Goal: Information Seeking & Learning: Learn about a topic

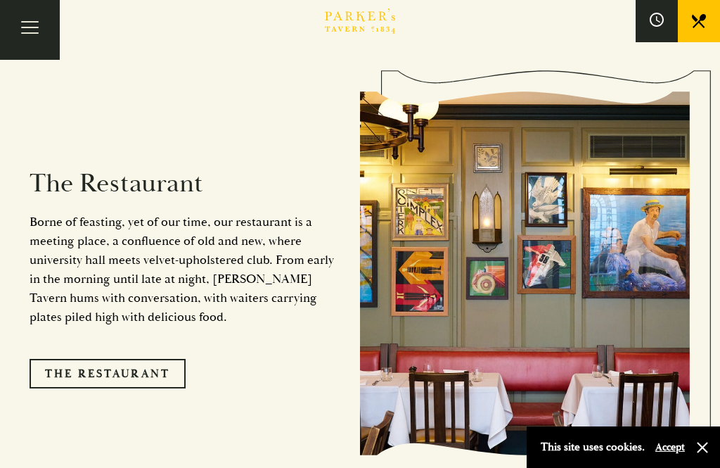
scroll to position [1034, 0]
click at [129, 370] on link "The Restaurant" at bounding box center [108, 374] width 156 height 30
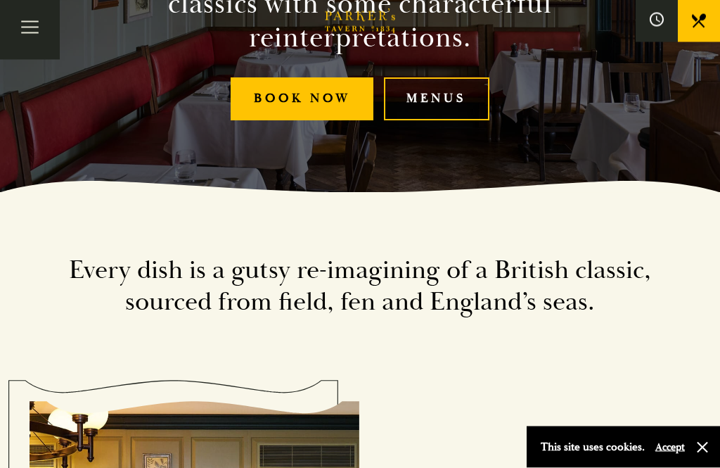
scroll to position [291, 0]
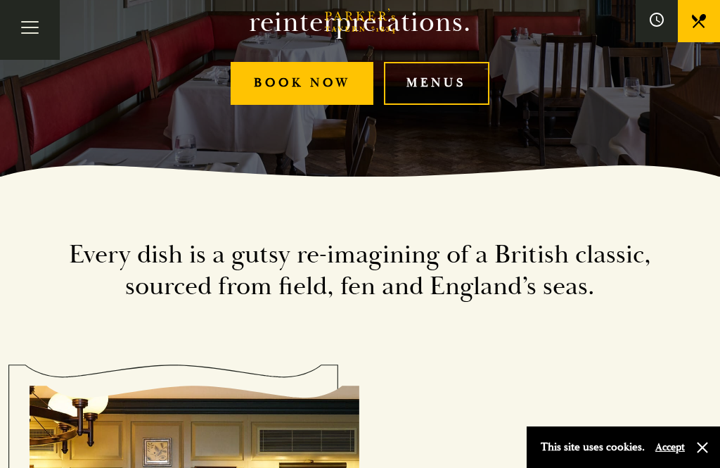
click at [469, 105] on link "Menus" at bounding box center [436, 83] width 105 height 43
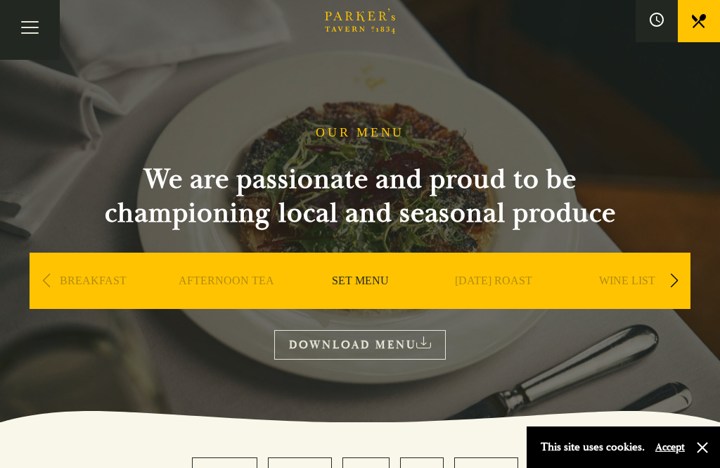
click at [378, 285] on link "SET MENU" at bounding box center [360, 302] width 57 height 56
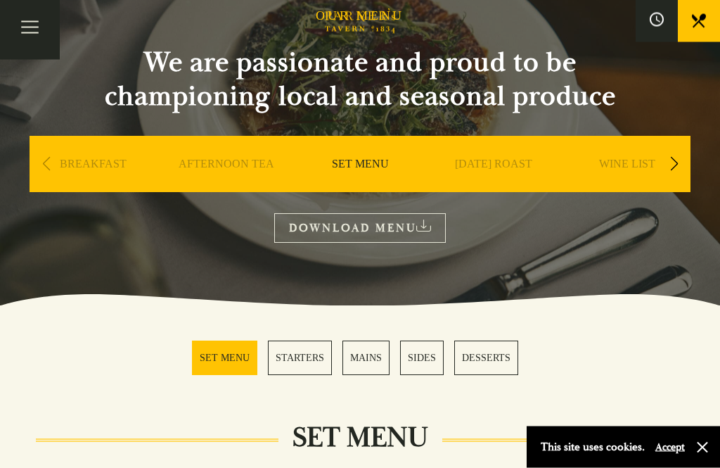
scroll to position [139, 0]
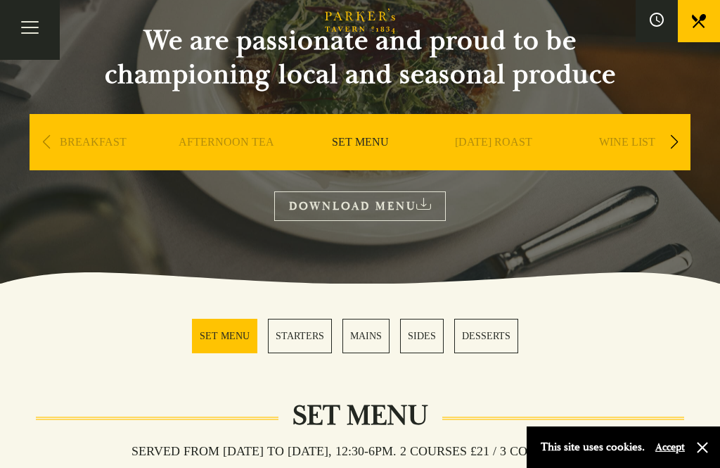
click at [305, 322] on link "STARTERS" at bounding box center [300, 336] width 64 height 34
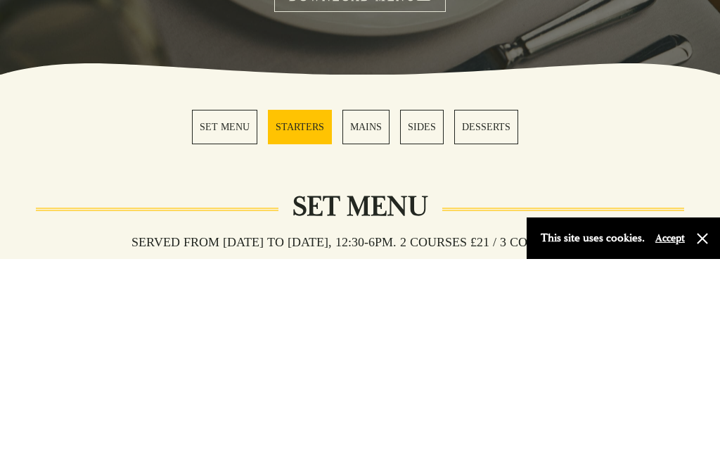
scroll to position [741, 0]
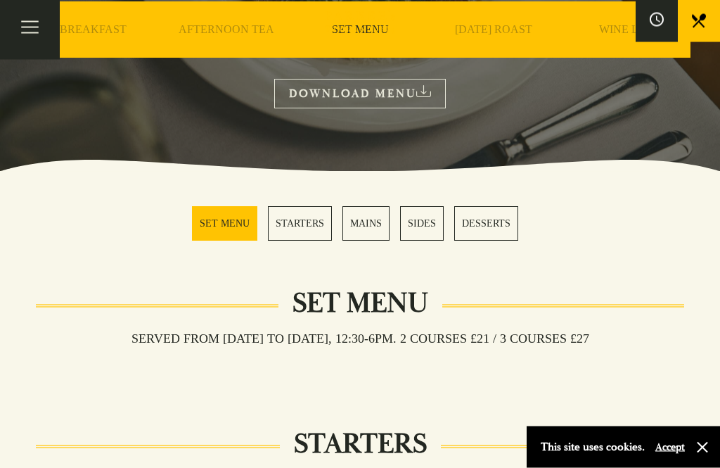
click at [376, 226] on link "MAINS" at bounding box center [365, 224] width 47 height 34
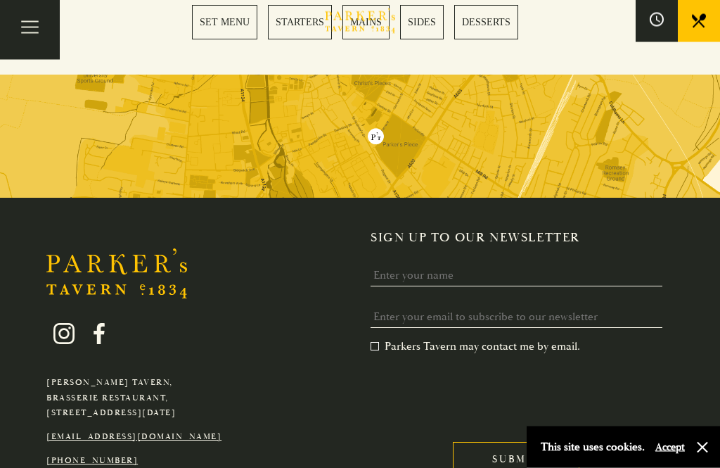
scroll to position [2347, 0]
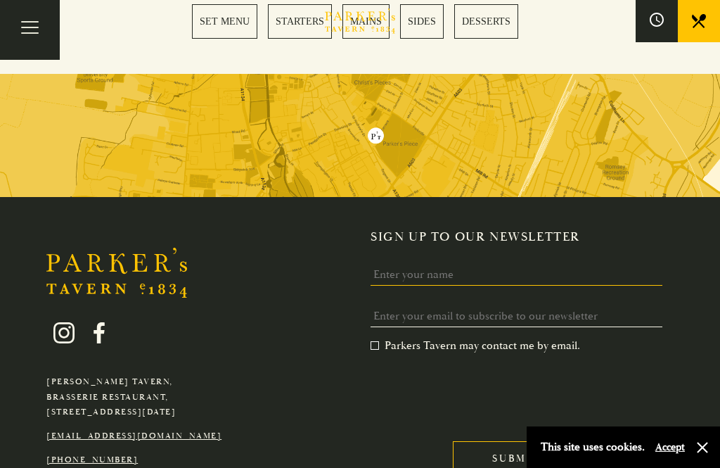
click at [589, 264] on input "Name" at bounding box center [517, 275] width 292 height 22
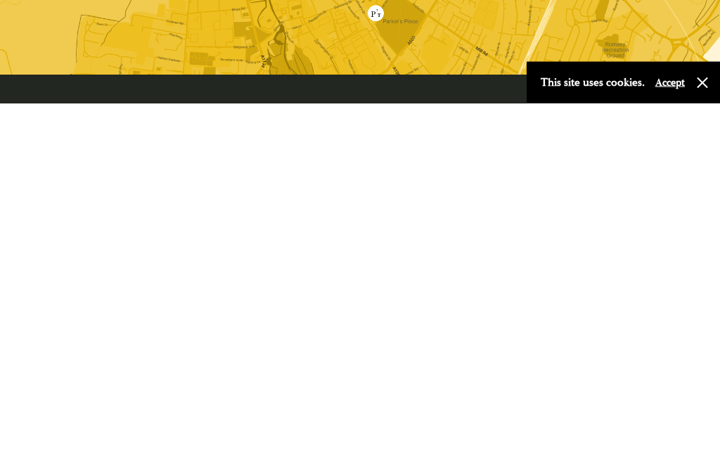
scroll to position [2103, 0]
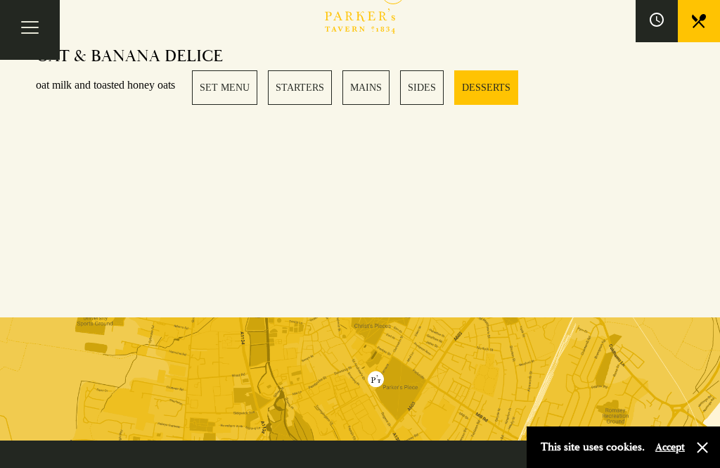
click at [44, 32] on button "Toggle navigation" at bounding box center [30, 30] width 60 height 60
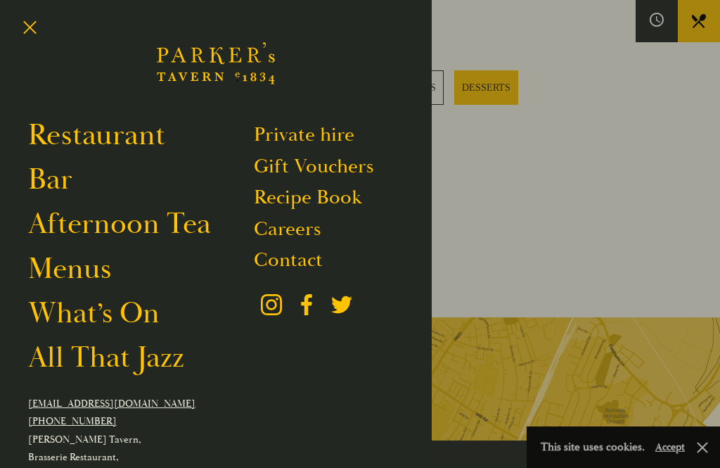
scroll to position [2104, 0]
click at [101, 273] on link "Menus" at bounding box center [69, 268] width 83 height 37
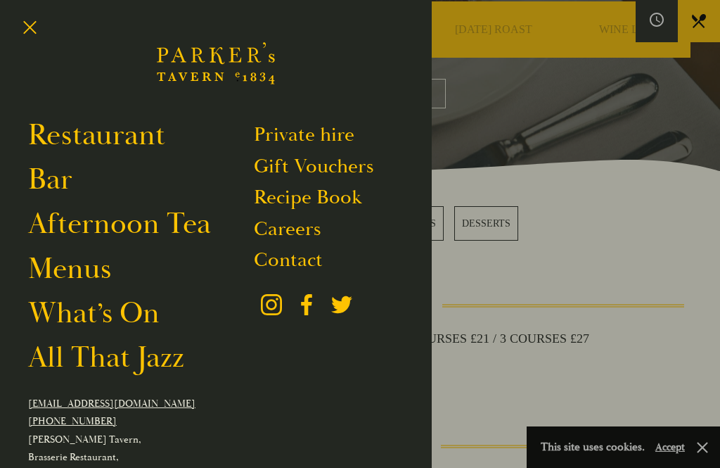
click at [40, 28] on button "Toggle navigation" at bounding box center [30, 30] width 60 height 60
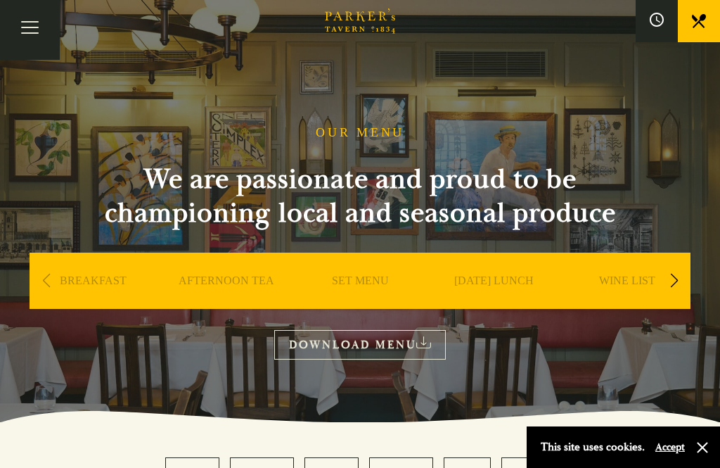
click at [403, 349] on link "DOWNLOAD MENU" at bounding box center [360, 344] width 172 height 29
